Goal: Task Accomplishment & Management: Manage account settings

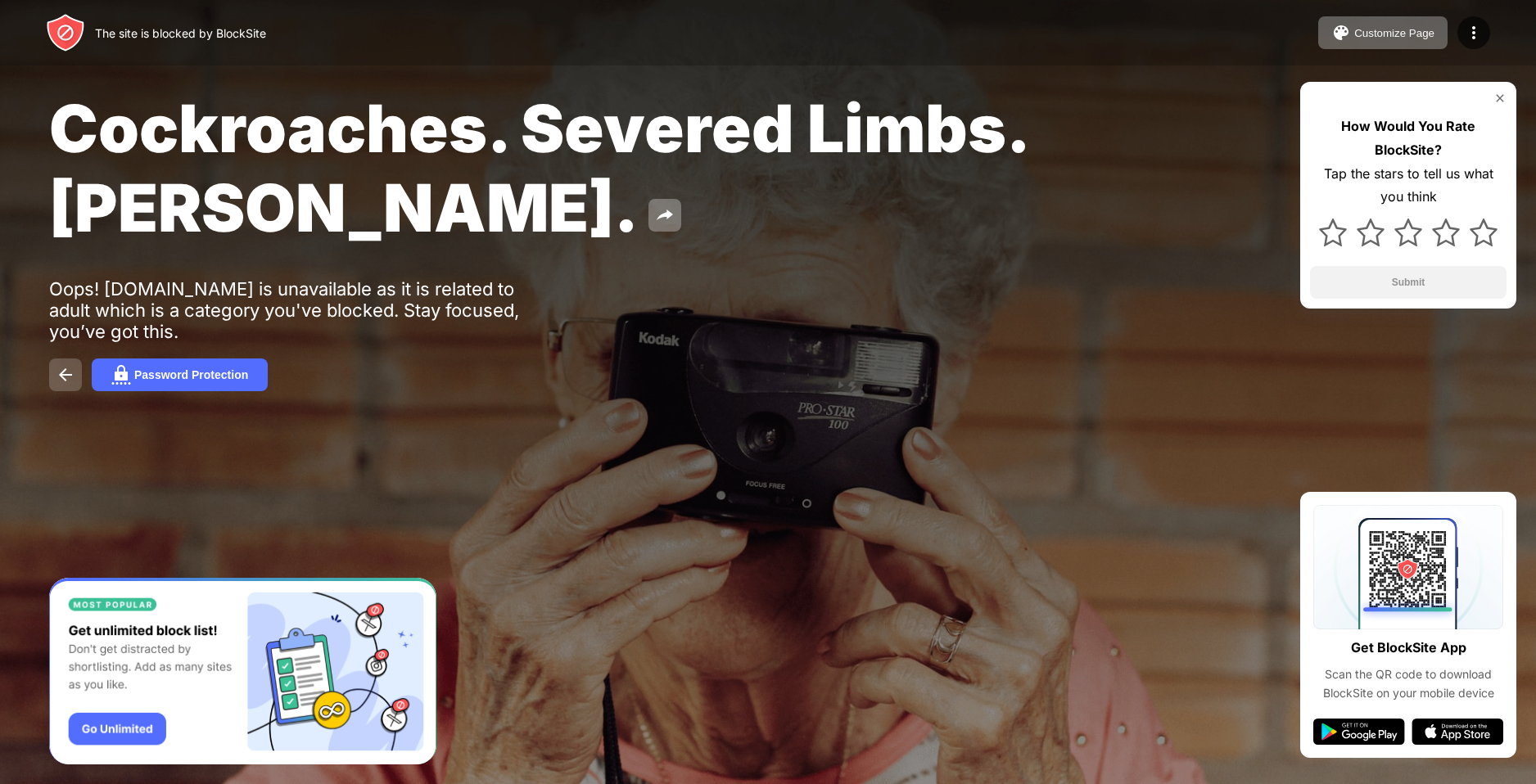
click at [59, 370] on img at bounding box center [66, 375] width 20 height 20
